Goal: Information Seeking & Learning: Check status

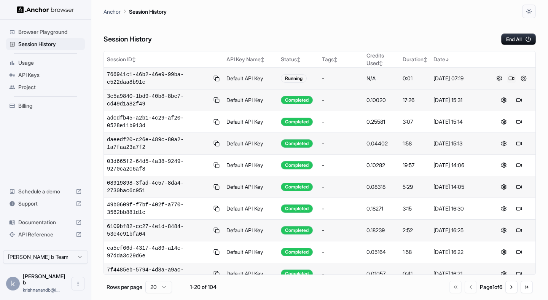
click at [507, 80] on button at bounding box center [511, 78] width 9 height 9
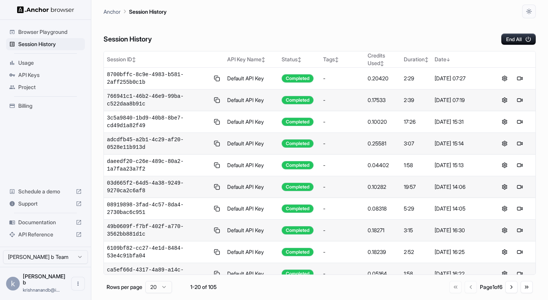
click at [220, 30] on div "Session History End All" at bounding box center [319, 31] width 432 height 27
click at [32, 65] on span "Usage" at bounding box center [50, 63] width 64 height 8
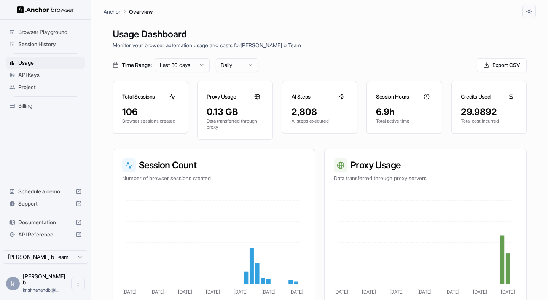
click at [49, 110] on div "Billing" at bounding box center [45, 106] width 79 height 12
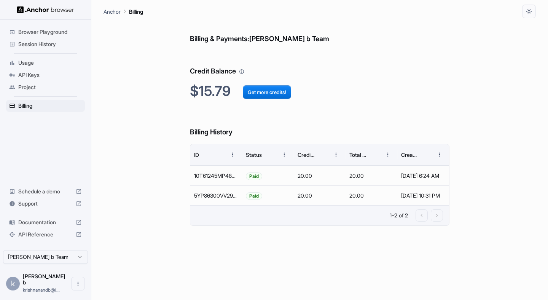
click at [49, 45] on span "Session History" at bounding box center [50, 44] width 64 height 8
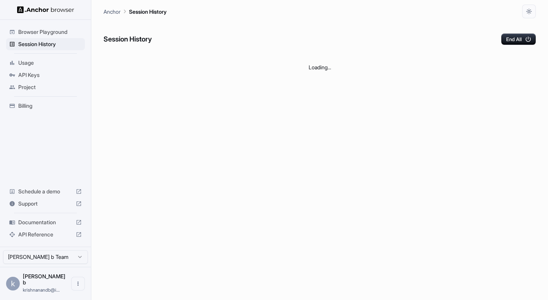
click at [26, 62] on span "Usage" at bounding box center [50, 63] width 64 height 8
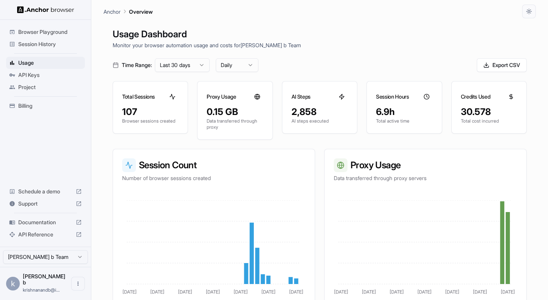
click at [29, 107] on span "Billing" at bounding box center [50, 106] width 64 height 8
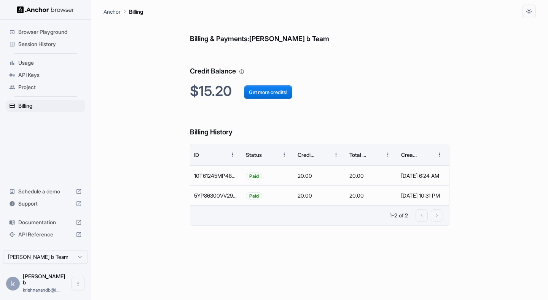
click at [35, 48] on span "Session History" at bounding box center [50, 44] width 64 height 8
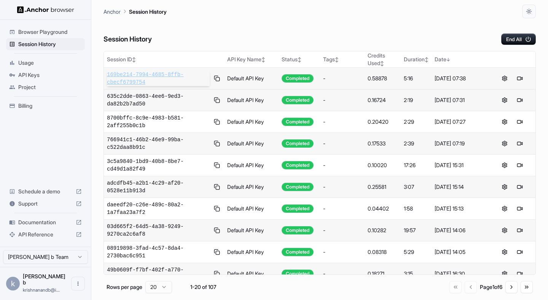
click at [165, 75] on span "169be214-7994-4685-8ffb-cbecf6799754" at bounding box center [158, 78] width 103 height 15
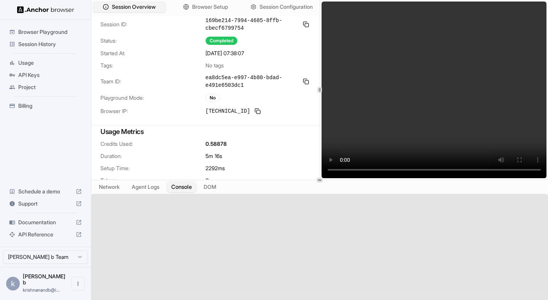
click at [183, 188] on button "Console" at bounding box center [182, 186] width 30 height 11
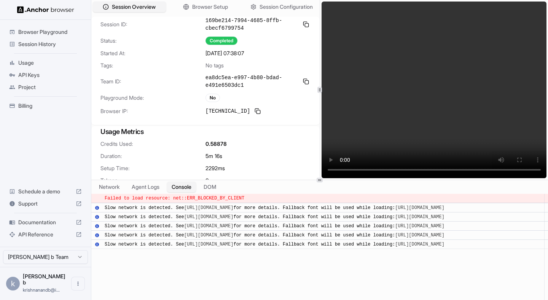
click at [195, 198] on span "Failed to load resource: net::ERR_BLOCKED_BY_CLIENT" at bounding box center [175, 198] width 140 height 5
click at [253, 112] on button at bounding box center [257, 111] width 9 height 9
click at [212, 182] on button "DOM" at bounding box center [210, 186] width 22 height 11
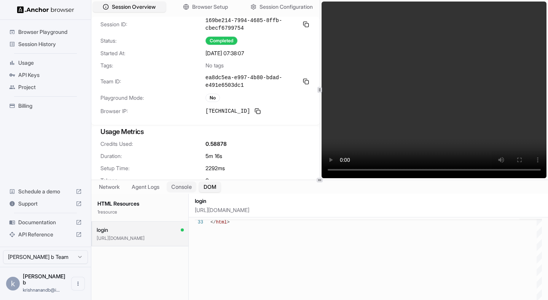
click at [187, 185] on button "Console" at bounding box center [182, 186] width 30 height 11
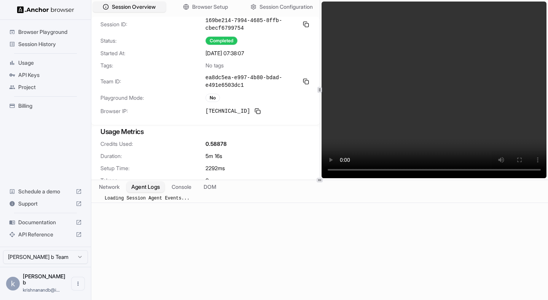
click at [149, 186] on button "Agent Logs" at bounding box center [146, 186] width 38 height 11
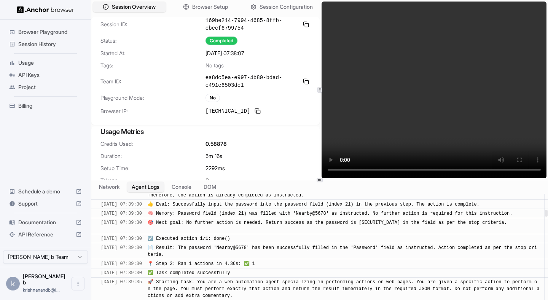
scroll to position [871, 0]
click at [275, 223] on span "🎯 Next goal: No further action is needed. Return success as the password is [SE…" at bounding box center [327, 225] width 359 height 12
click at [271, 234] on div "☑️ Executed action 1/1: done()" at bounding box center [344, 237] width 392 height 7
click at [271, 246] on span "📄 Result: The password 'Nearby@5678' has been successfully filled in the 'Passw…" at bounding box center [342, 250] width 389 height 12
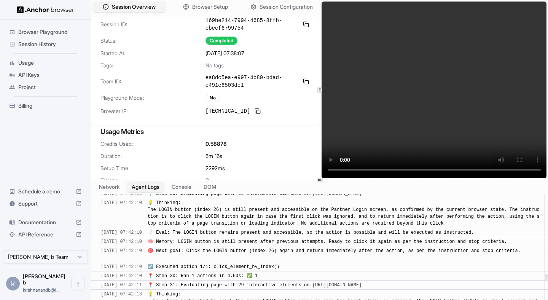
scroll to position [4442, 0]
click at [218, 191] on button "DOM" at bounding box center [210, 186] width 22 height 11
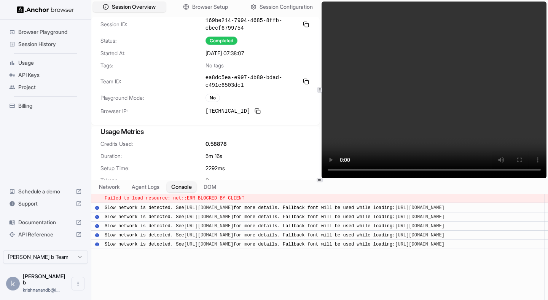
click at [190, 187] on button "Console" at bounding box center [182, 186] width 30 height 11
click at [182, 196] on span "Failed to load resource: net::ERR_BLOCKED_BY_CLIENT" at bounding box center [175, 198] width 140 height 5
click at [188, 205] on link "[URL][DOMAIN_NAME]" at bounding box center [208, 207] width 49 height 5
click at [142, 186] on button "Agent Logs" at bounding box center [146, 186] width 38 height 11
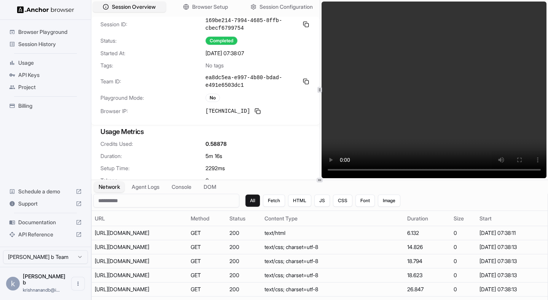
click at [117, 183] on button "Network" at bounding box center [109, 186] width 30 height 11
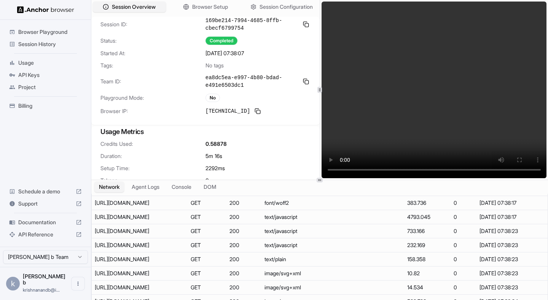
scroll to position [447, 0]
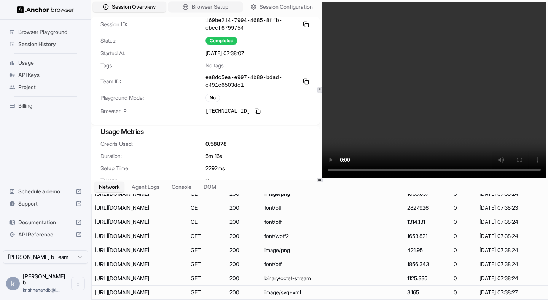
click at [203, 5] on span "Browser Setup" at bounding box center [210, 7] width 37 height 8
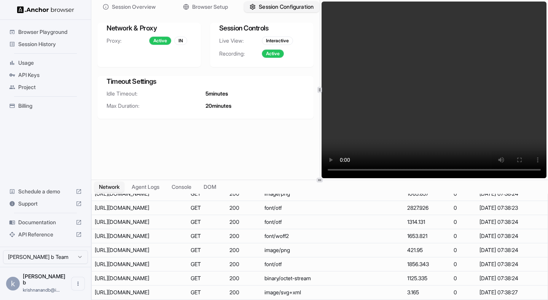
click at [265, 10] on span "Session Configuration" at bounding box center [286, 7] width 55 height 8
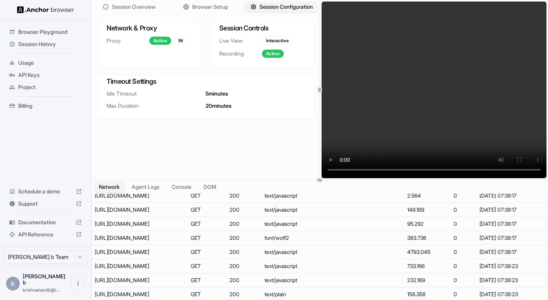
scroll to position [0, 0]
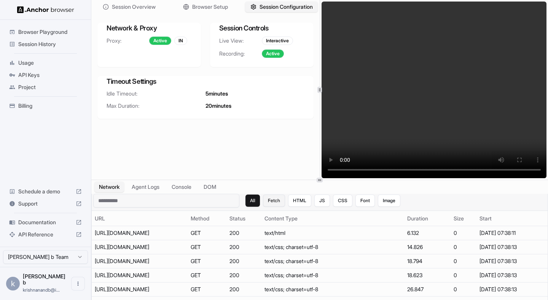
click at [270, 206] on button "Fetch" at bounding box center [274, 200] width 22 height 12
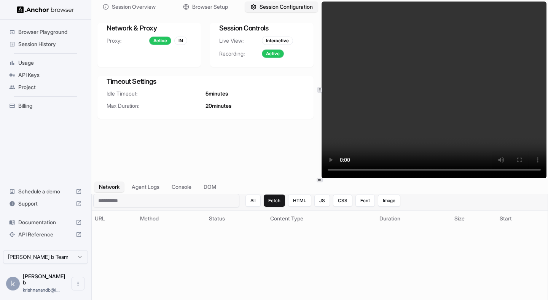
click at [312, 205] on div "All Fetch HTML JS CSS Font Image" at bounding box center [322, 200] width 155 height 12
click at [300, 201] on button "HTML" at bounding box center [299, 200] width 23 height 12
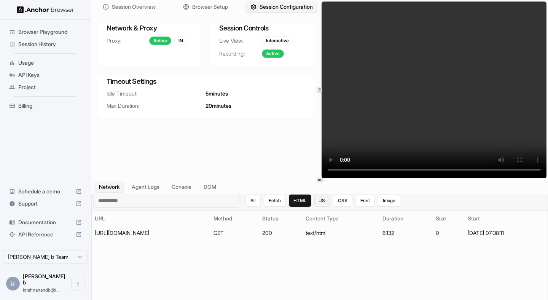
click at [319, 202] on button "JS" at bounding box center [322, 200] width 16 height 12
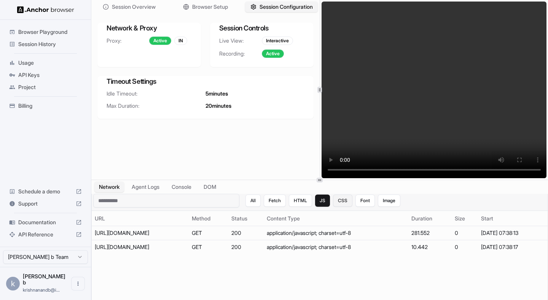
click at [341, 203] on button "CSS" at bounding box center [342, 200] width 19 height 12
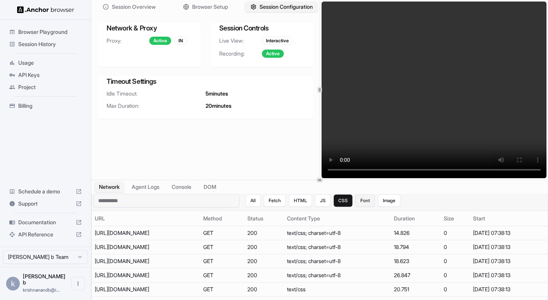
click at [366, 201] on button "Font" at bounding box center [364, 200] width 19 height 12
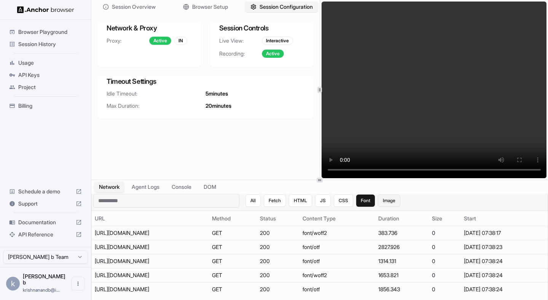
click at [391, 204] on button "Image" at bounding box center [389, 200] width 22 height 12
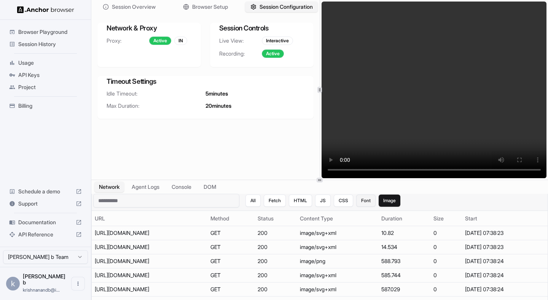
click at [360, 205] on button "Font" at bounding box center [365, 200] width 19 height 12
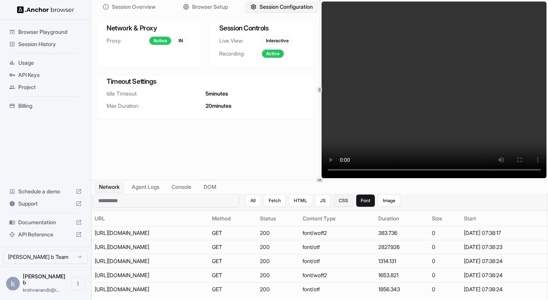
click at [337, 203] on button "CSS" at bounding box center [343, 200] width 19 height 12
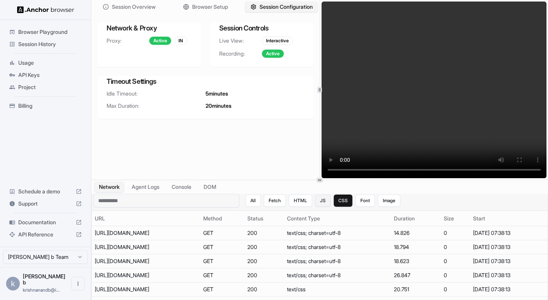
click at [318, 205] on button "JS" at bounding box center [323, 200] width 16 height 12
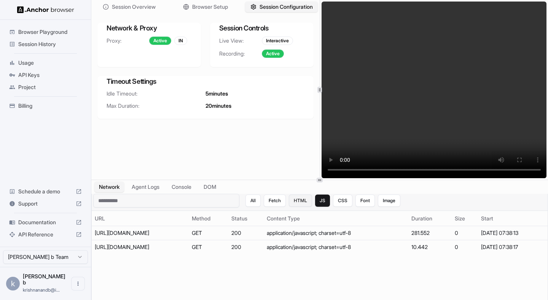
click at [304, 202] on button "HTML" at bounding box center [300, 200] width 23 height 12
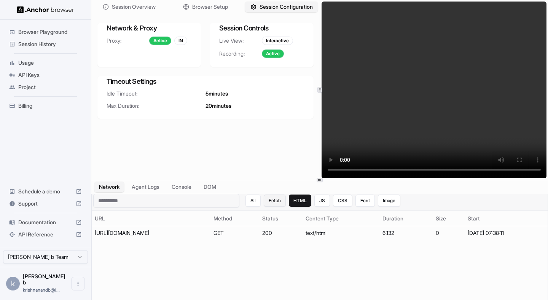
click at [278, 200] on button "Fetch" at bounding box center [275, 200] width 22 height 12
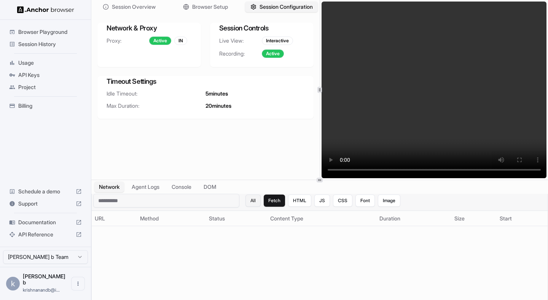
click at [251, 200] on button "All" at bounding box center [252, 200] width 15 height 12
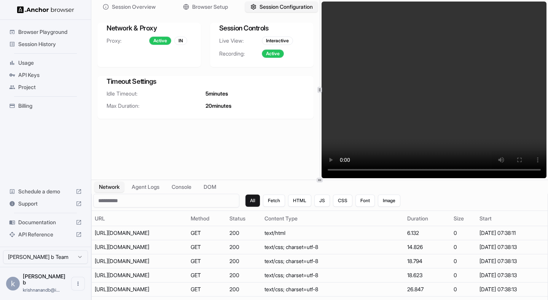
click at [200, 191] on div "Network Agent Logs Console DOM" at bounding box center [319, 187] width 456 height 14
click at [192, 191] on button "Console" at bounding box center [182, 186] width 30 height 11
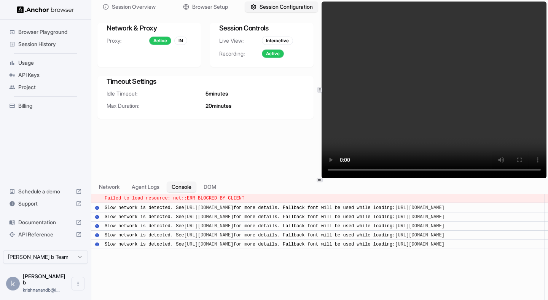
click at [199, 199] on span "Failed to load resource: net::ERR_BLOCKED_BY_CLIENT" at bounding box center [175, 198] width 140 height 5
click at [207, 198] on span "Failed to load resource: net::ERR_BLOCKED_BY_CLIENT" at bounding box center [175, 198] width 140 height 5
drag, startPoint x: 188, startPoint y: 200, endPoint x: 246, endPoint y: 199, distance: 58.2
click at [246, 199] on div "Failed to load resource: net::ERR_BLOCKED_BY_CLIENT" at bounding box center [322, 198] width 435 height 7
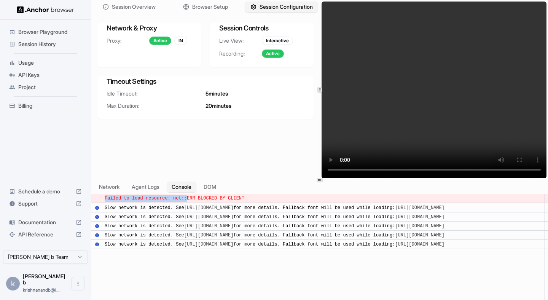
drag, startPoint x: 188, startPoint y: 198, endPoint x: 256, endPoint y: 195, distance: 68.2
click at [256, 195] on div "Failed to load resource: net::ERR_BLOCKED_BY_CLIENT" at bounding box center [322, 198] width 435 height 7
click at [202, 154] on div "Session Overview Browser Setup Session Configuration Network & Proxy Proxy: Act…" at bounding box center [205, 90] width 228 height 180
click at [44, 45] on span "Session History" at bounding box center [50, 44] width 64 height 8
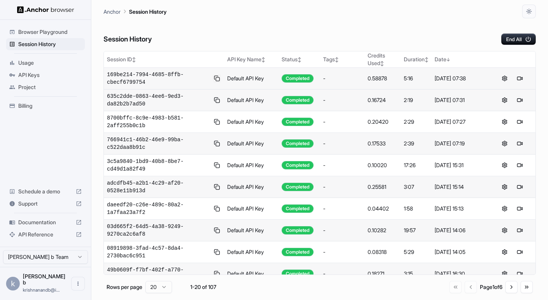
click at [217, 76] on button at bounding box center [217, 78] width 8 height 9
click at [234, 80] on td "Default API Key" at bounding box center [251, 79] width 55 height 22
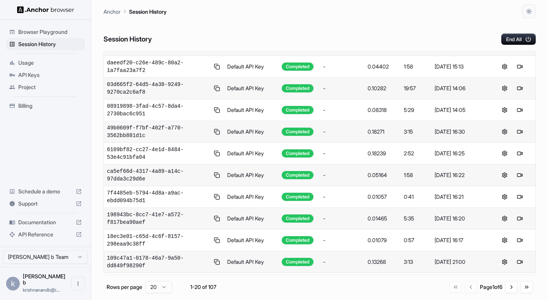
scroll to position [80, 0]
